Goal: Transaction & Acquisition: Book appointment/travel/reservation

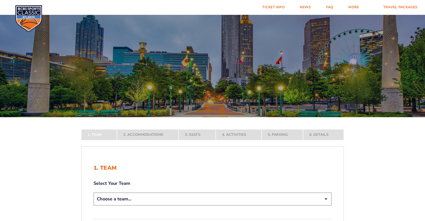
click at [23, 17] on img at bounding box center [28, 18] width 27 height 27
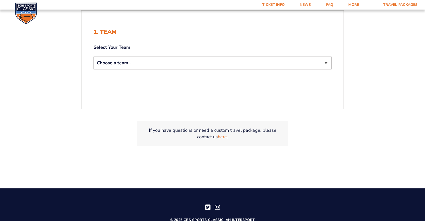
scroll to position [140, 0]
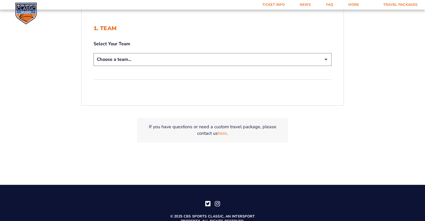
click at [186, 58] on select "Choose a team... [US_STATE] Wildcats [US_STATE] State Buckeyes [US_STATE] Tar H…" at bounding box center [213, 59] width 238 height 13
click at [94, 53] on select "Choose a team... [US_STATE] Wildcats [US_STATE] State Buckeyes [US_STATE] Tar H…" at bounding box center [213, 59] width 238 height 13
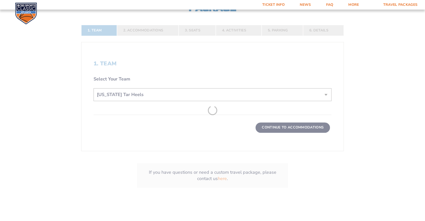
scroll to position [175, 0]
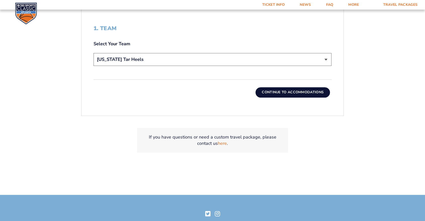
drag, startPoint x: 248, startPoint y: 61, endPoint x: 244, endPoint y: 59, distance: 4.6
click at [248, 61] on select "Choose a team... [US_STATE] Wildcats [US_STATE] State Buckeyes [US_STATE] Tar H…" at bounding box center [213, 59] width 238 height 13
select select "12956"
click at [94, 53] on select "Choose a team... [US_STATE] Wildcats [US_STATE] State Buckeyes [US_STATE] Tar H…" at bounding box center [213, 59] width 238 height 13
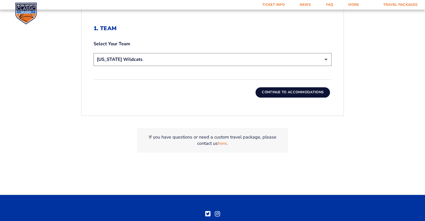
click at [304, 92] on button "Continue To Accommodations" at bounding box center [293, 92] width 74 height 10
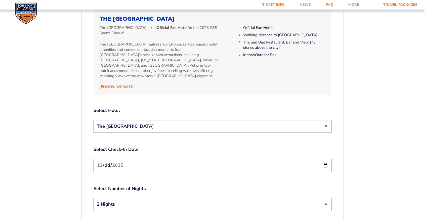
scroll to position [636, 0]
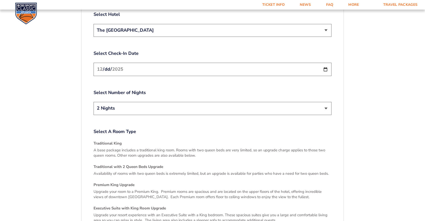
click at [229, 103] on select "2 Nights 3 Nights" at bounding box center [213, 108] width 238 height 13
select select "3 Nights"
click at [94, 102] on select "2 Nights 3 Nights" at bounding box center [213, 108] width 238 height 13
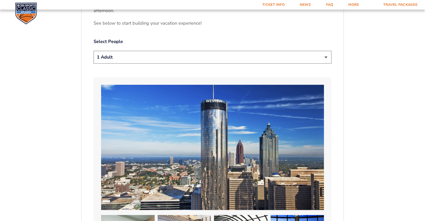
scroll to position [244, 0]
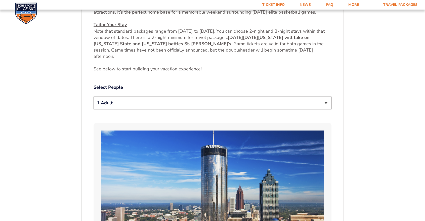
click at [145, 100] on select "1 Adult 2 Adults 3 Adults 4 Adults 2 Adults + 1 Child 2 Adults + 2 Children 2 A…" at bounding box center [213, 103] width 238 height 13
select select "2 Adults + 3 Children"
click at [94, 97] on select "1 Adult 2 Adults 3 Adults 4 Adults 2 Adults + 1 Child 2 Adults + 2 Children 2 A…" at bounding box center [213, 103] width 238 height 13
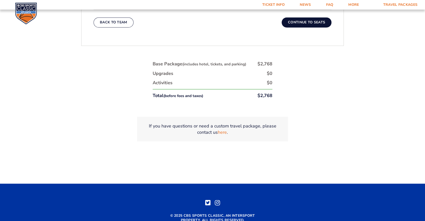
scroll to position [822, 0]
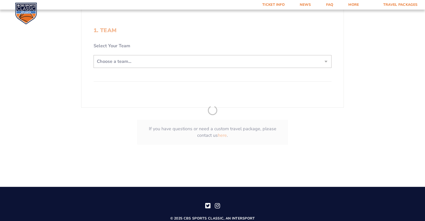
scroll to position [140, 0]
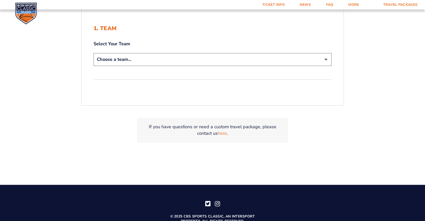
click at [179, 64] on select "Choose a team... [US_STATE] Wildcats [US_STATE] State Buckeyes [US_STATE] Tar H…" at bounding box center [213, 59] width 238 height 13
select select "12756"
click at [94, 53] on select "Choose a team... [US_STATE] Wildcats [US_STATE] State Buckeyes [US_STATE] Tar H…" at bounding box center [213, 59] width 238 height 13
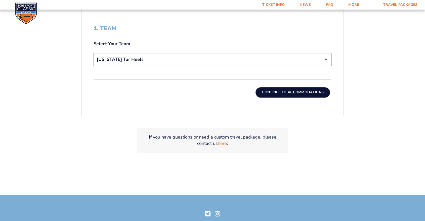
click at [302, 95] on button "Continue To Accommodations" at bounding box center [293, 92] width 74 height 10
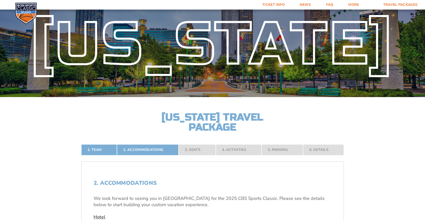
scroll to position [0, 0]
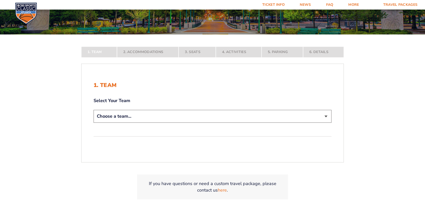
scroll to position [84, 0]
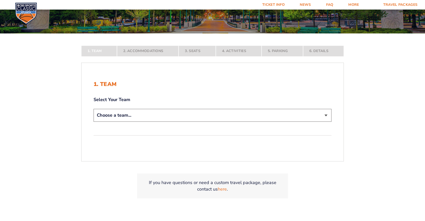
click at [172, 112] on select "Choose a team... [US_STATE] Wildcats [US_STATE] State Buckeyes [US_STATE] Tar H…" at bounding box center [213, 115] width 238 height 13
select select "12756"
click at [94, 122] on select "Choose a team... [US_STATE] Wildcats [US_STATE] State Buckeyes [US_STATE] Tar H…" at bounding box center [213, 115] width 238 height 13
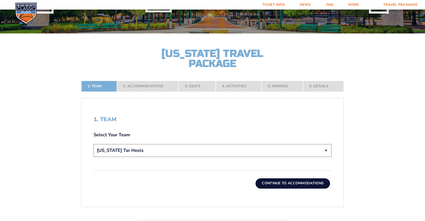
click at [302, 182] on button "Continue To Accommodations" at bounding box center [293, 183] width 74 height 10
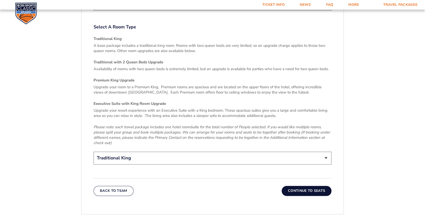
scroll to position [720, 0]
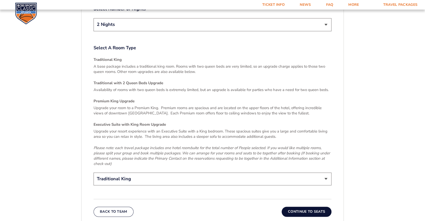
click at [312, 207] on button "Continue To Seats" at bounding box center [307, 212] width 50 height 10
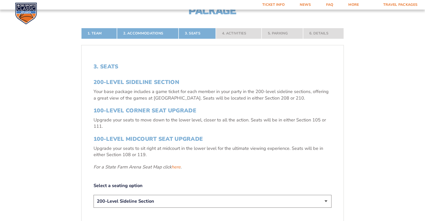
scroll to position [161, 0]
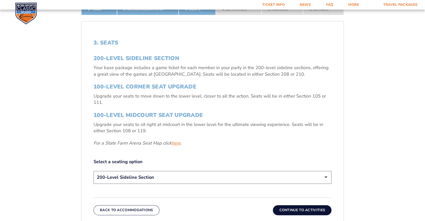
click at [175, 142] on link "here" at bounding box center [176, 143] width 9 height 6
click at [29, 15] on img at bounding box center [26, 14] width 22 height 22
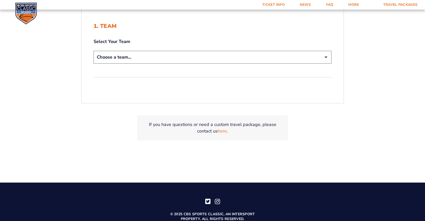
scroll to position [84, 0]
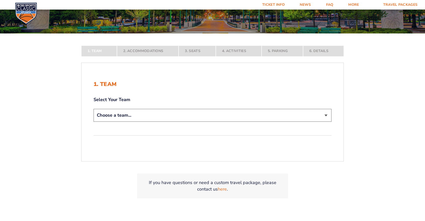
click at [209, 113] on select "Choose a team... [US_STATE] Wildcats [US_STATE] State Buckeyes [US_STATE] Tar H…" at bounding box center [213, 115] width 238 height 13
select select "12956"
click at [94, 122] on select "Choose a team... [US_STATE] Wildcats [US_STATE] State Buckeyes [US_STATE] Tar H…" at bounding box center [213, 115] width 238 height 13
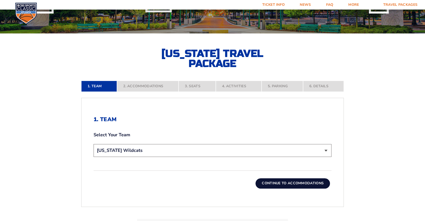
click at [285, 184] on button "Continue To Accommodations" at bounding box center [293, 183] width 74 height 10
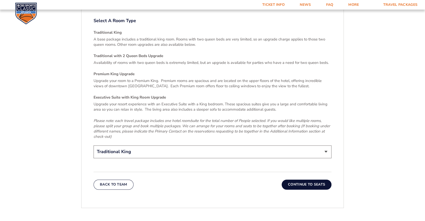
scroll to position [775, 0]
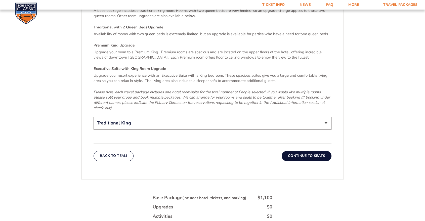
click at [294, 152] on button "Continue To Seats" at bounding box center [307, 156] width 50 height 10
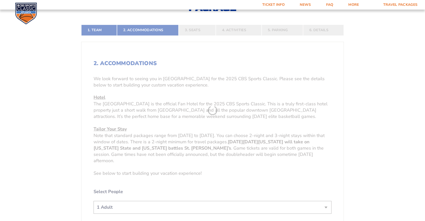
scroll to position [105, 0]
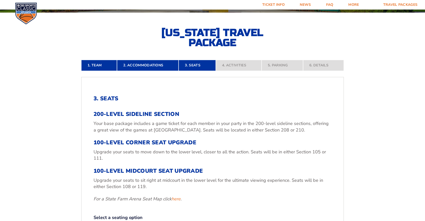
click at [11, 9] on nav "Ticket Info News FAQ More Yearly Results Contact Travel Packages" at bounding box center [212, 5] width 425 height 10
click at [22, 11] on img at bounding box center [26, 14] width 22 height 22
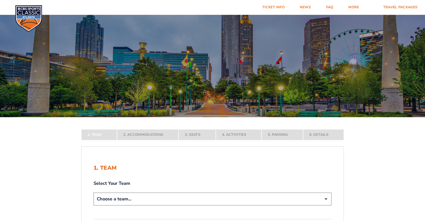
click at [207, 201] on select "Choose a team... [US_STATE] Wildcats [US_STATE] State Buckeyes [US_STATE] Tar H…" at bounding box center [213, 199] width 238 height 13
select select "20108"
click at [94, 206] on select "Choose a team... [US_STATE] Wildcats [US_STATE] State Buckeyes [US_STATE] Tar H…" at bounding box center [213, 199] width 238 height 13
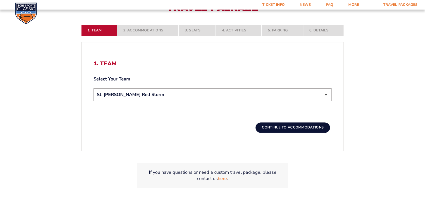
click at [306, 126] on button "Continue To Accommodations" at bounding box center [293, 128] width 74 height 10
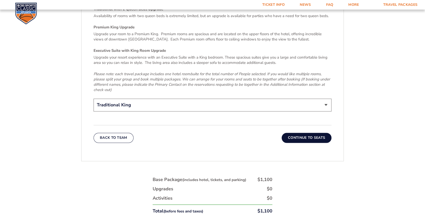
click at [314, 135] on button "Continue To Seats" at bounding box center [307, 138] width 50 height 10
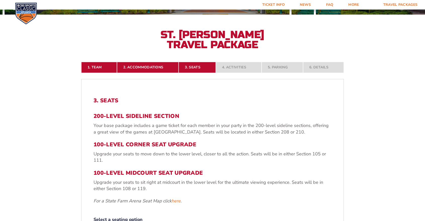
scroll to position [49, 0]
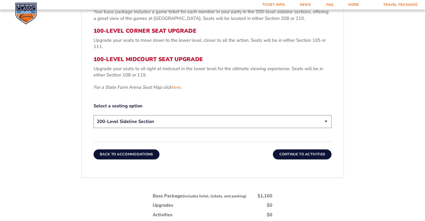
click at [142, 153] on button "Back To Accommodations" at bounding box center [127, 154] width 66 height 10
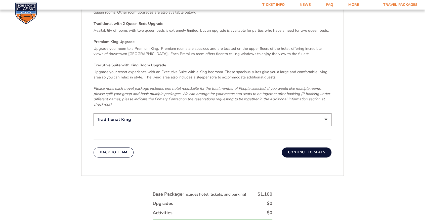
scroll to position [775, 0]
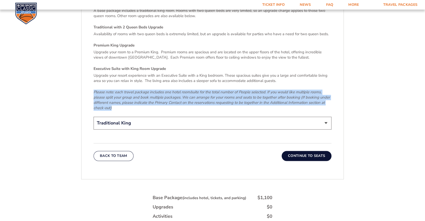
drag, startPoint x: 125, startPoint y: 102, endPoint x: 87, endPoint y: 85, distance: 40.9
copy em "Please note: each travel package includes one hotel room/suite for the total nu…"
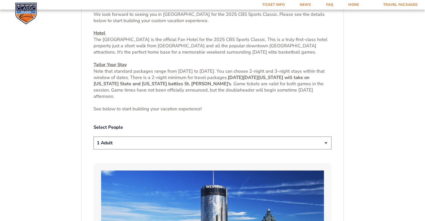
scroll to position [105, 0]
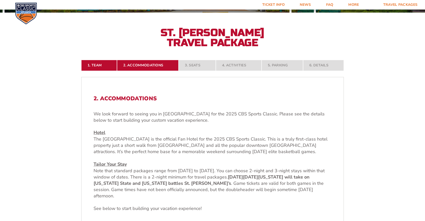
click at [36, 10] on img at bounding box center [26, 14] width 22 height 22
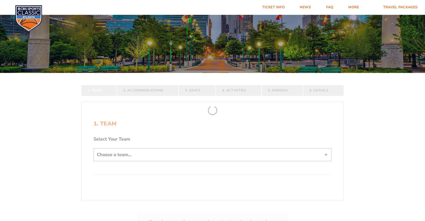
scroll to position [84, 0]
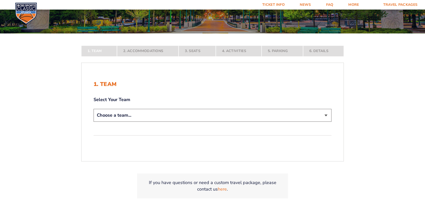
click at [188, 112] on select "Choose a team... [US_STATE] Wildcats [US_STATE] State Buckeyes [US_STATE] Tar H…" at bounding box center [213, 115] width 238 height 13
select select "12956"
click at [94, 122] on select "Choose a team... [US_STATE] Wildcats [US_STATE] State Buckeyes [US_STATE] Tar H…" at bounding box center [213, 115] width 238 height 13
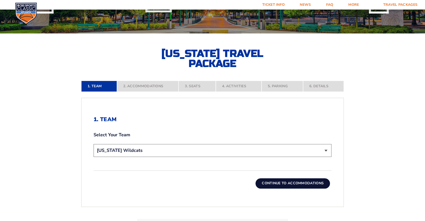
click at [302, 187] on button "Continue To Accommodations" at bounding box center [293, 183] width 74 height 10
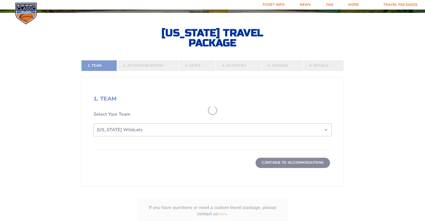
scroll to position [105, 0]
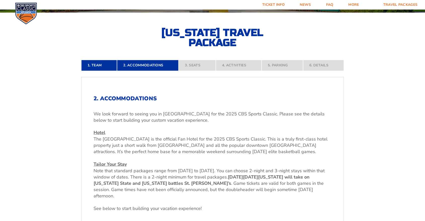
click at [20, 11] on img at bounding box center [26, 14] width 22 height 22
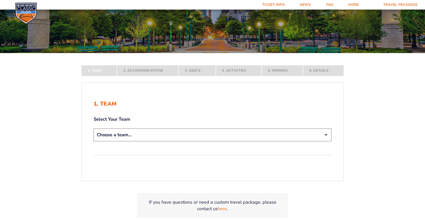
scroll to position [84, 0]
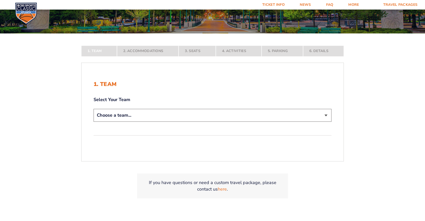
click at [262, 122] on div "Choose a team... [US_STATE] Wildcats [US_STATE] State Buckeyes [US_STATE] Tar H…" at bounding box center [213, 116] width 238 height 14
click at [255, 115] on select "Choose a team... [US_STATE] Wildcats [US_STATE] State Buckeyes [US_STATE] Tar H…" at bounding box center [213, 115] width 238 height 13
select select "12956"
click at [94, 122] on select "Choose a team... [US_STATE] Wildcats [US_STATE] State Buckeyes [US_STATE] Tar H…" at bounding box center [213, 115] width 238 height 13
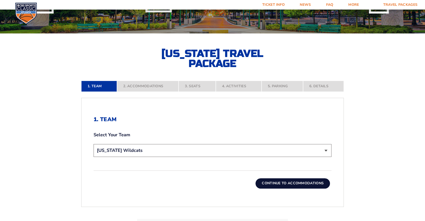
click at [23, 8] on img at bounding box center [26, 14] width 22 height 22
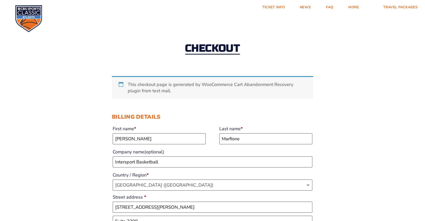
select select "IL"
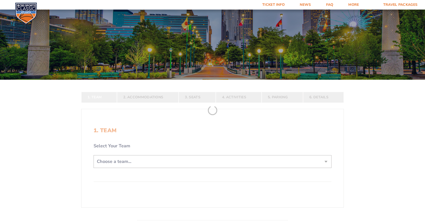
scroll to position [84, 0]
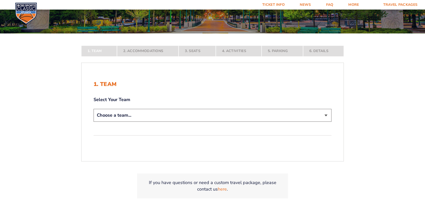
click at [192, 117] on select "Choose a team... [US_STATE] Wildcats [US_STATE] State Buckeyes [US_STATE] Tar H…" at bounding box center [213, 115] width 238 height 13
select select "20108"
click at [94, 122] on select "Choose a team... [US_STATE] Wildcats [US_STATE] State Buckeyes [US_STATE] Tar H…" at bounding box center [213, 115] width 238 height 13
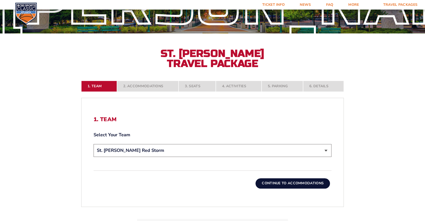
click at [299, 184] on button "Continue To Accommodations" at bounding box center [293, 183] width 74 height 10
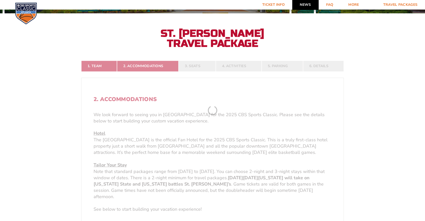
scroll to position [105, 0]
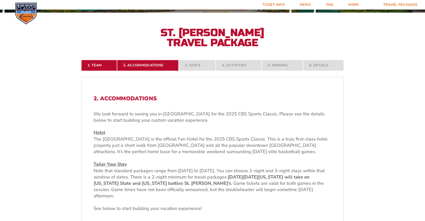
click at [16, 8] on img at bounding box center [26, 14] width 22 height 22
